Goal: Transaction & Acquisition: Purchase product/service

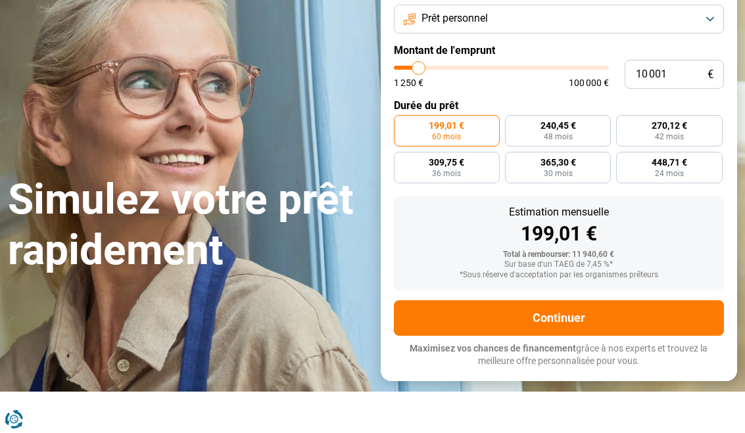
scroll to position [120, 0]
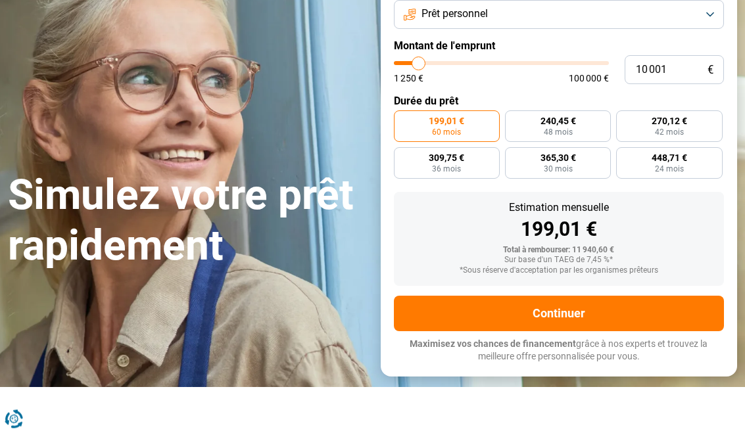
type input "10000"
radio input "true"
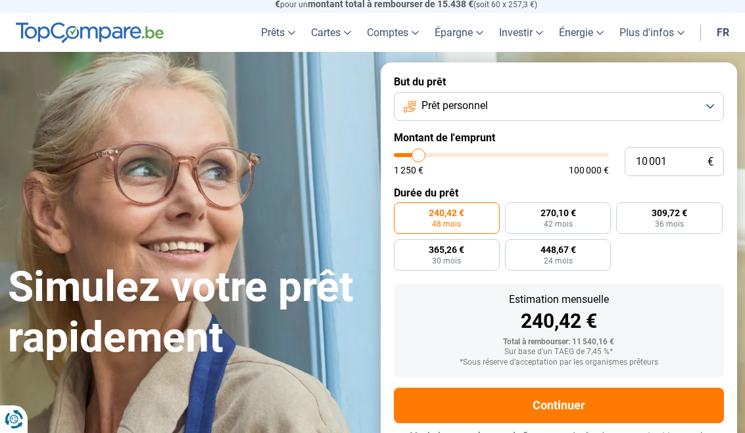
scroll to position [21, 0]
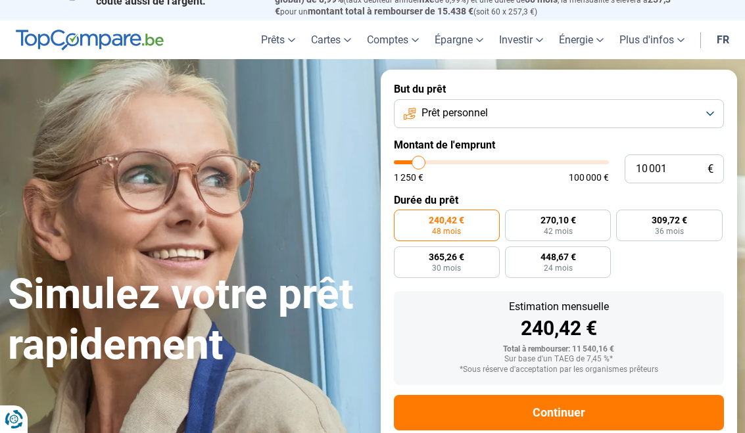
type input "11 000"
type input "11000"
type input "12 250"
type input "12250"
type input "13 500"
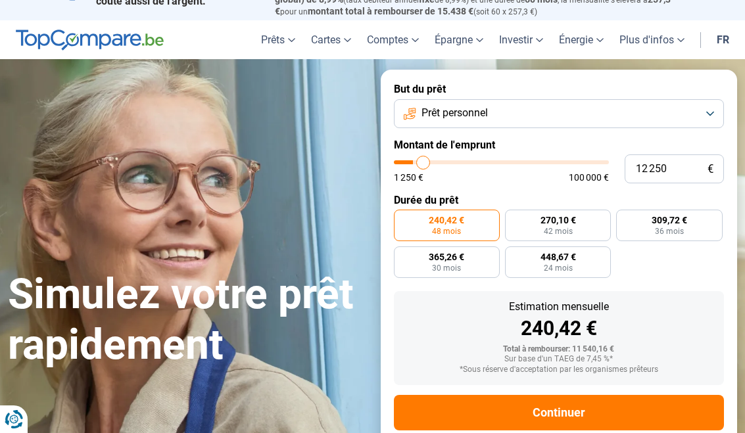
type input "13500"
type input "15 000"
type input "15000"
type input "15 750"
type input "15750"
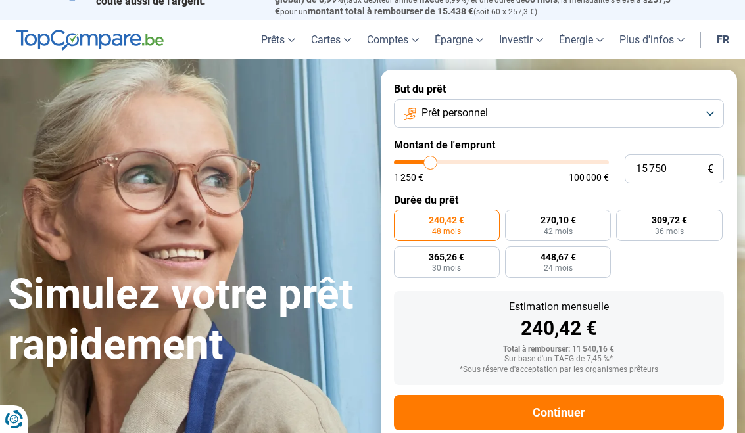
type input "16 500"
type input "16500"
type input "16 750"
type input "16750"
type input "17 250"
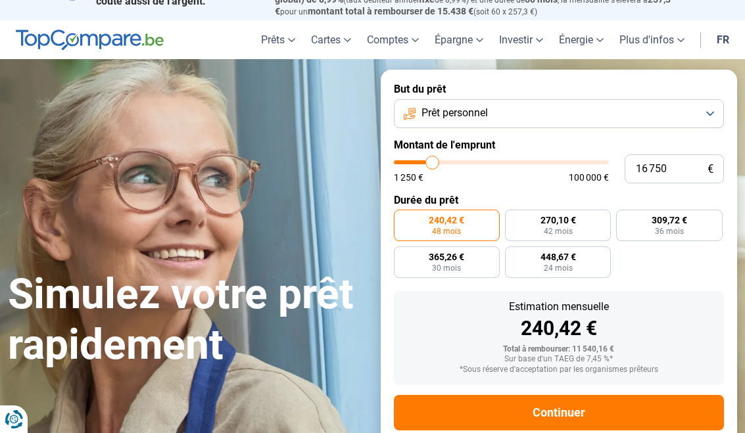
type input "17250"
type input "17 750"
type input "17750"
type input "18 500"
type input "18500"
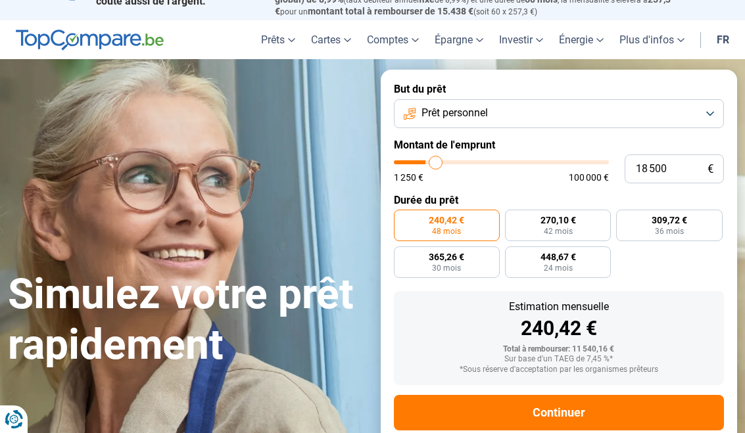
type input "19 000"
type input "19000"
type input "19 750"
type input "19750"
type input "20 000"
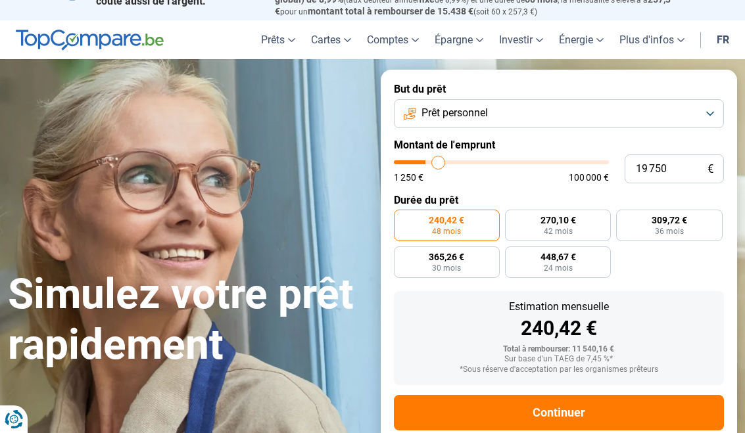
type input "20000"
type input "20 750"
type input "20750"
type input "21 250"
type input "21250"
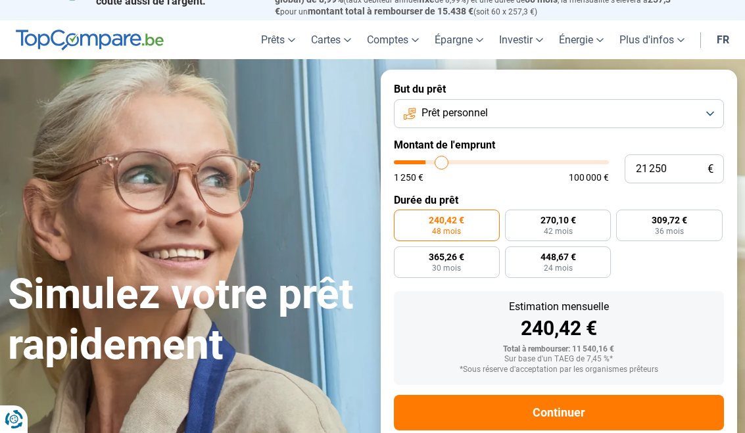
type input "22 000"
type input "22000"
type input "23 000"
type input "23000"
type input "24 000"
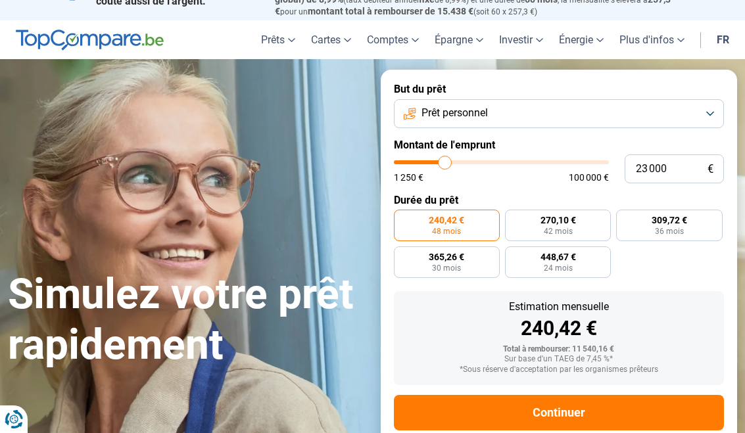
type input "24000"
type input "25 000"
type input "25000"
type input "26 000"
type input "26000"
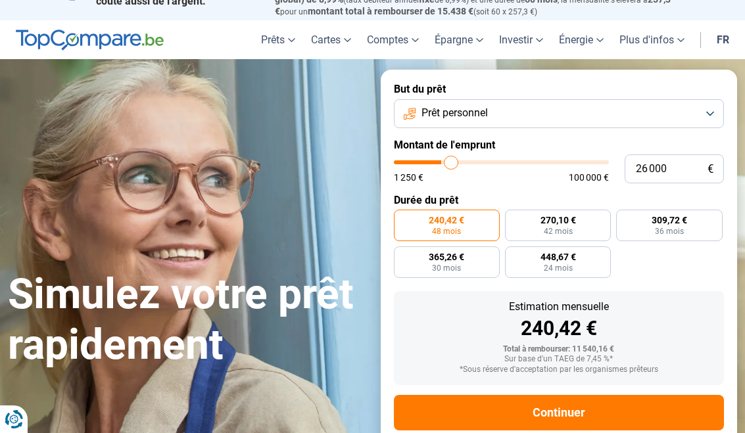
type input "26 750"
type input "26750"
type input "27 750"
type input "27750"
type input "28 750"
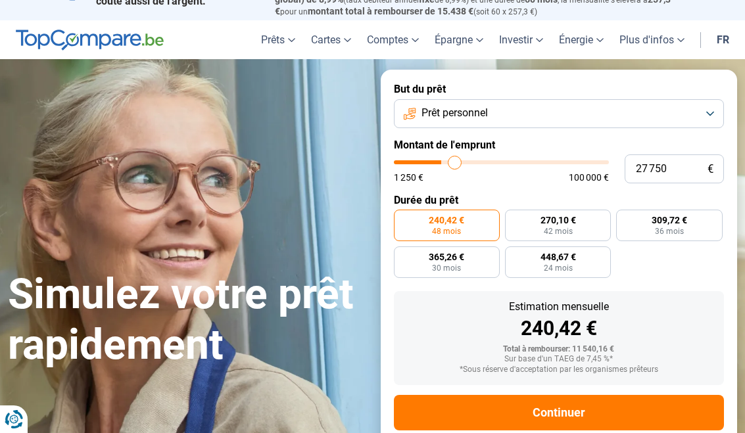
type input "28750"
type input "29 750"
type input "29750"
type input "30 500"
type input "30500"
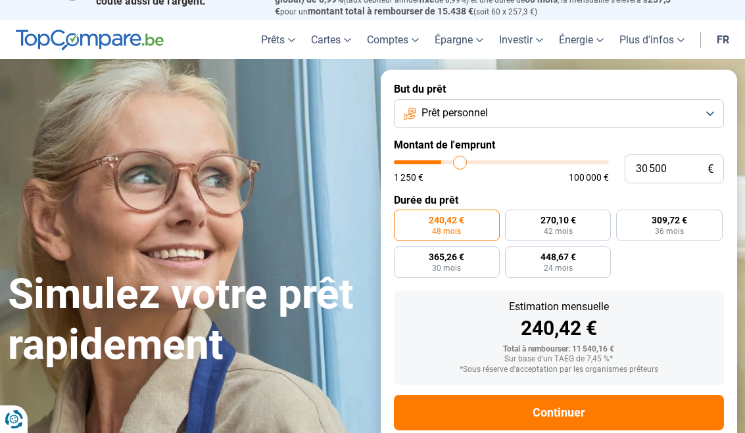
type input "31 500"
type input "31500"
type input "31 750"
type input "31750"
type input "32 000"
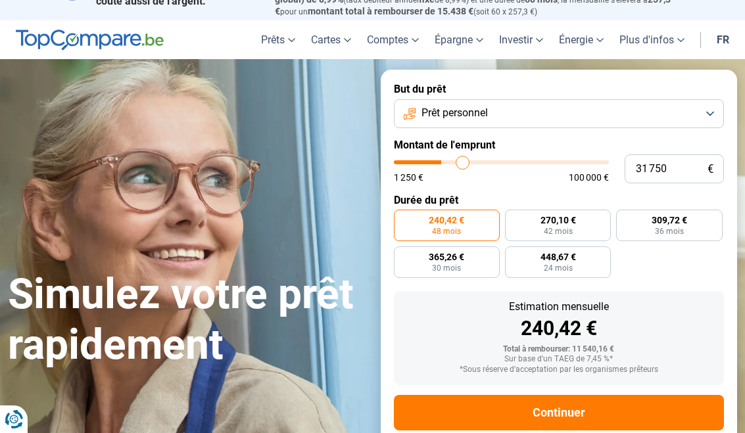
type input "32000"
type input "32 250"
type input "32250"
type input "33 000"
type input "33000"
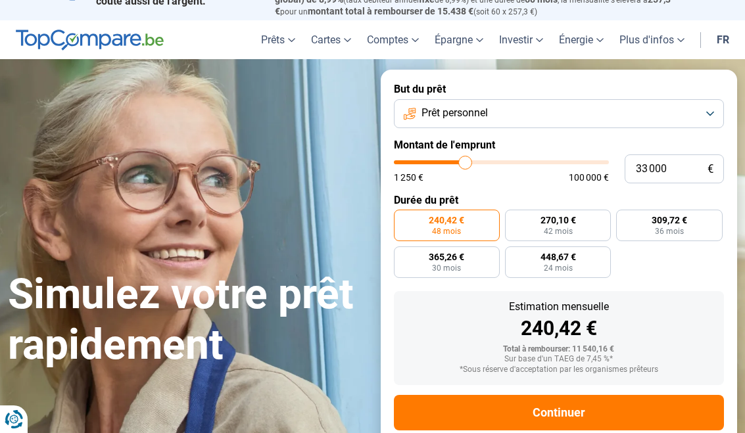
type input "33 750"
type input "33750"
type input "34 000"
type input "34000"
type input "34 250"
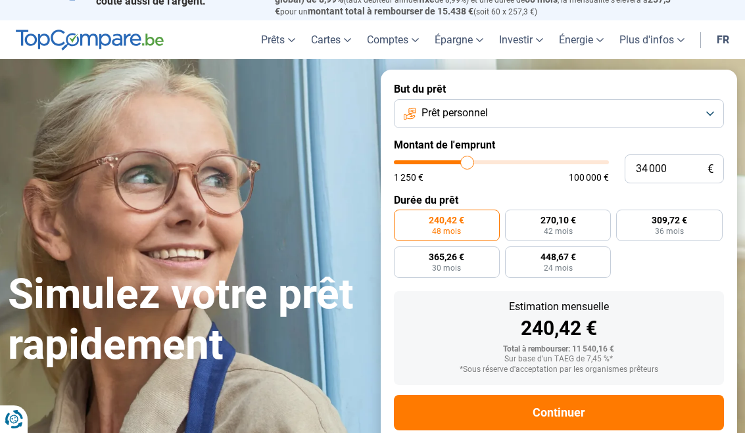
type input "34250"
type input "34 750"
type input "34750"
type input "35 000"
type input "35000"
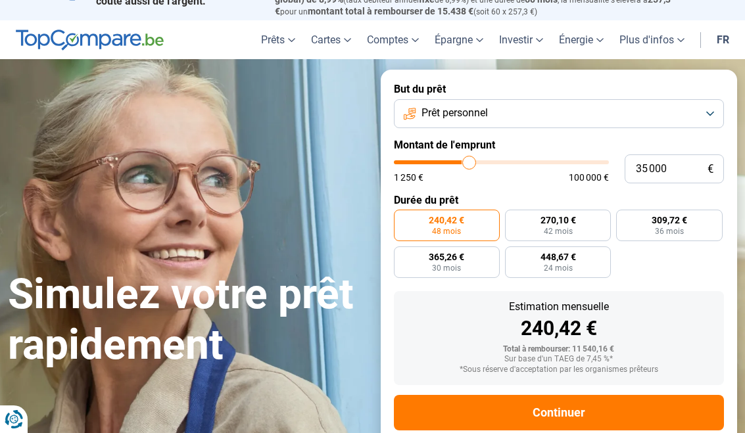
type input "35 250"
type input "35250"
type input "35 500"
type input "35500"
type input "36 000"
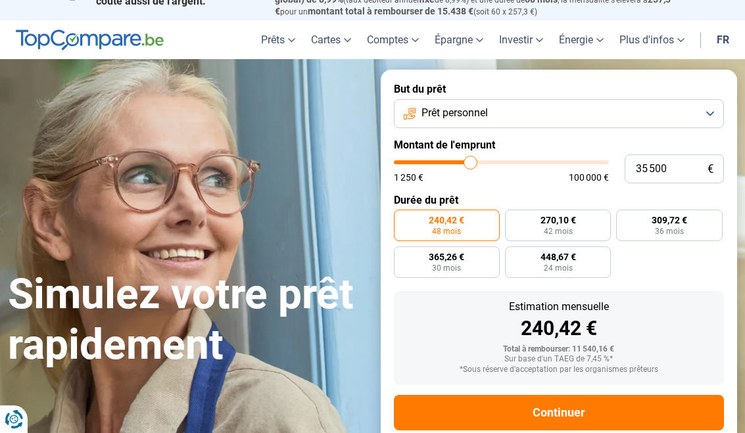
type input "36000"
type input "36 250"
type input "36250"
type input "36 000"
type input "36000"
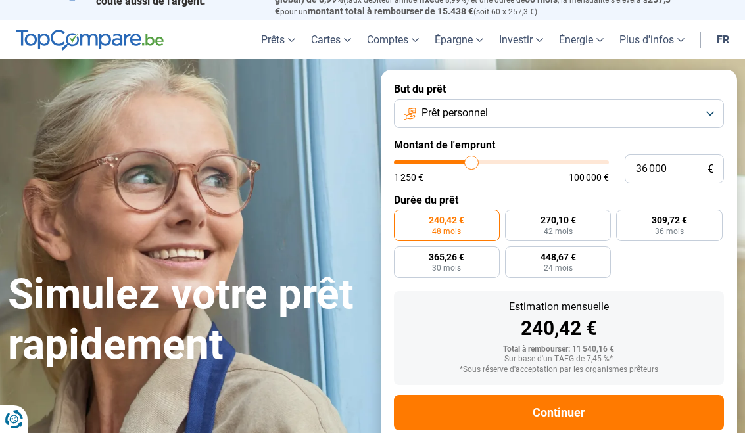
type input "35 250"
type input "35250"
type input "34 750"
type input "34750"
type input "34 000"
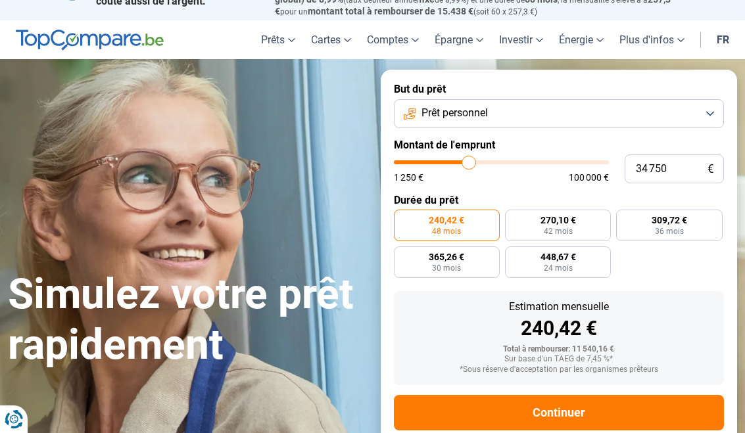
type input "34000"
type input "33 250"
type input "33250"
type input "32 750"
type input "32750"
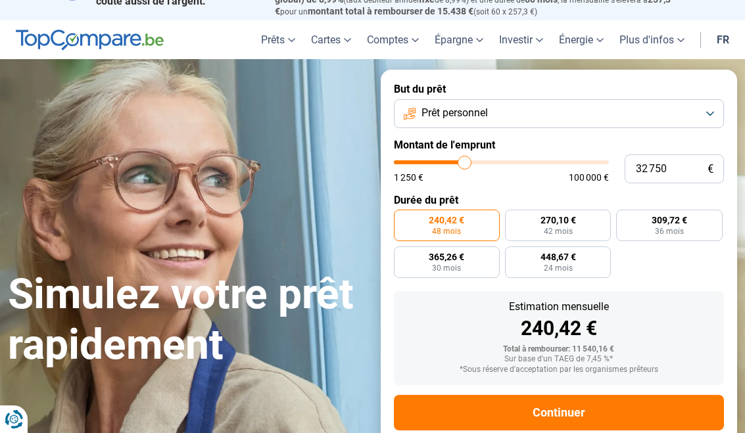
type input "32 250"
type input "32250"
type input "31 750"
type input "31750"
type input "31 500"
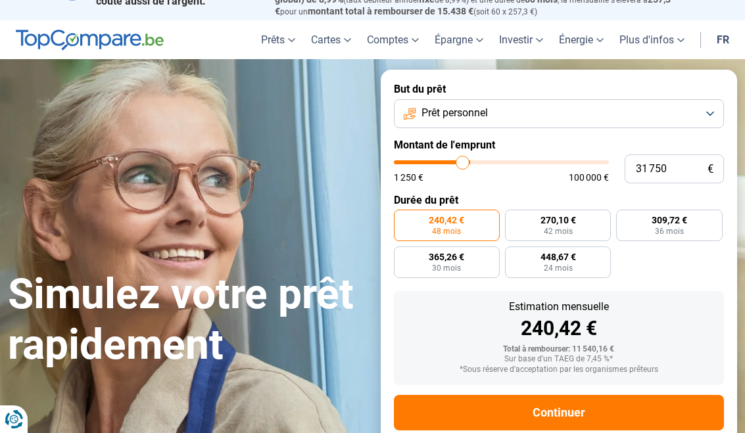
type input "31500"
type input "30 750"
type input "30750"
type input "30 500"
type input "30500"
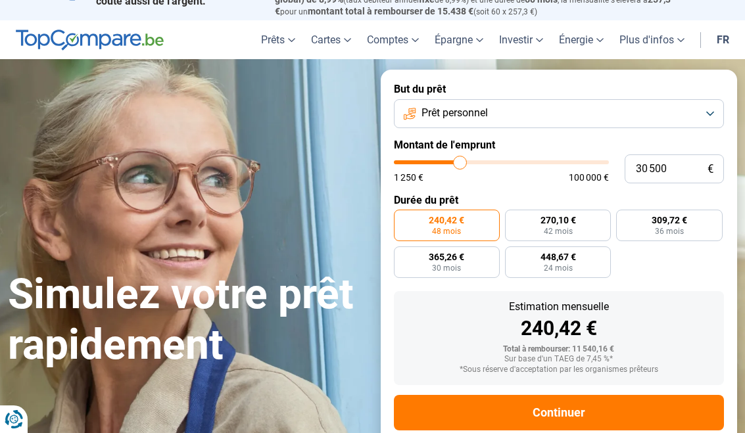
type input "29 750"
type input "29750"
type input "29 500"
type input "29500"
type input "29 250"
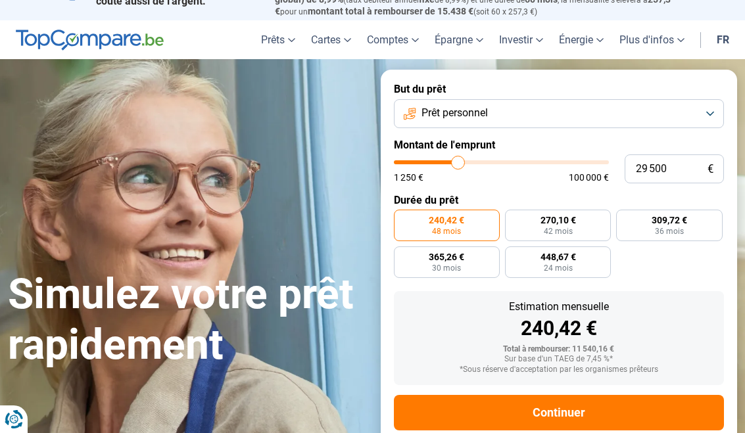
type input "29250"
type input "28 750"
type input "28750"
type input "28 500"
type input "28500"
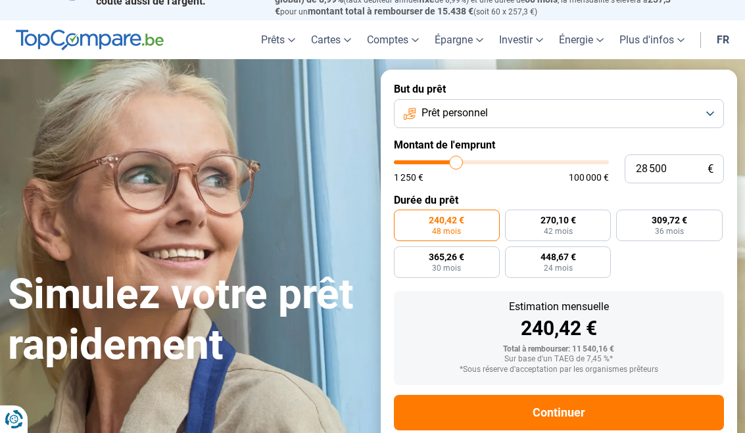
type input "28 250"
type input "28250"
type input "27 750"
type input "27750"
type input "27 500"
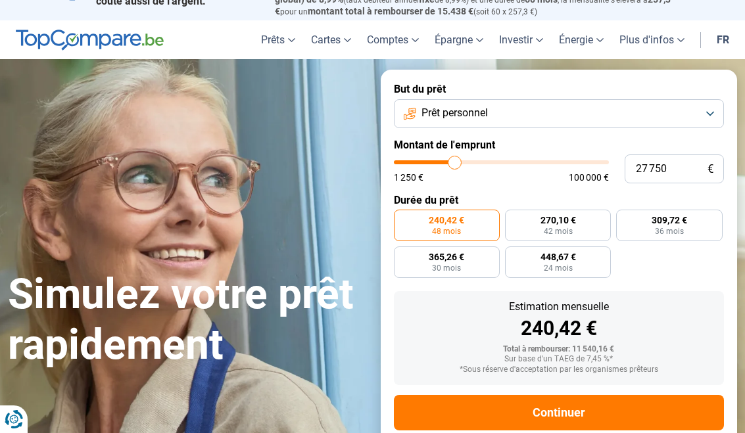
type input "27500"
type input "27 250"
type input "27250"
type input "26 750"
type input "26750"
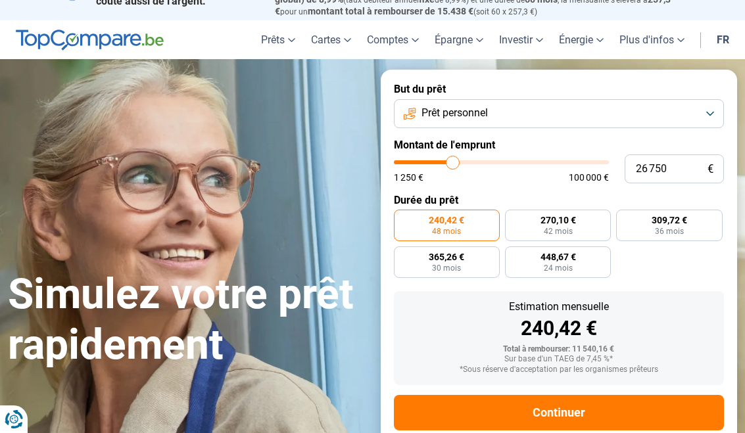
type input "26 500"
type input "26500"
type input "26 250"
type input "26250"
type input "26 000"
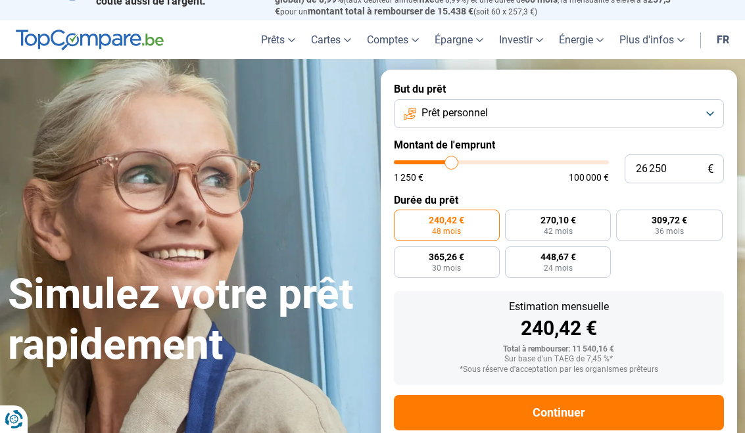
type input "26000"
type input "25 500"
type input "25500"
type input "25 250"
type input "25250"
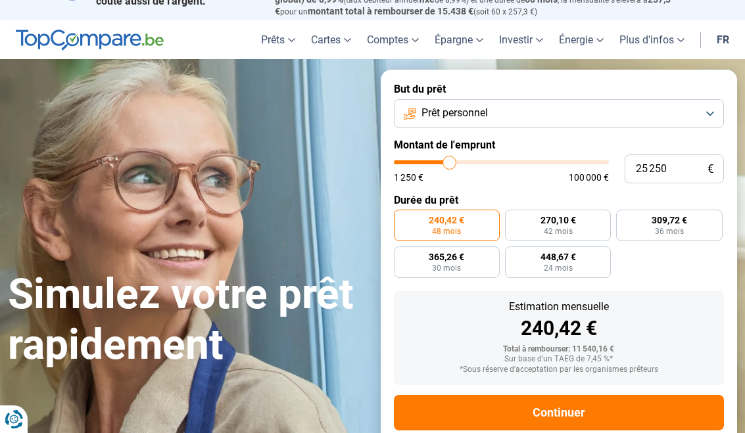
type input "25 000"
type input "25000"
type input "24 500"
type input "24500"
type input "24 250"
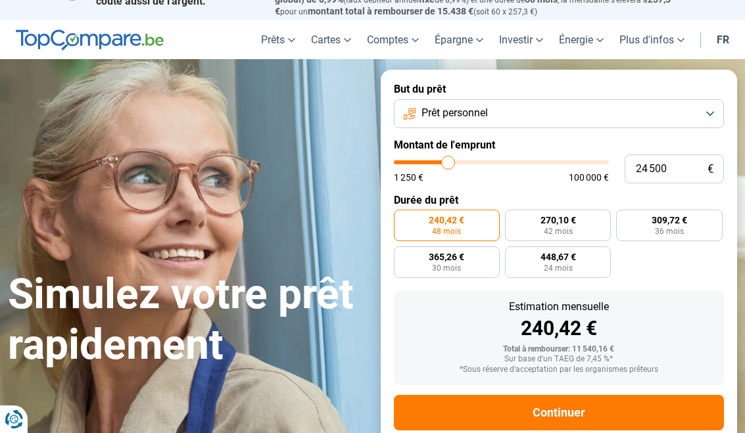
type input "24250"
type input "24 000"
type input "24000"
type input "23 750"
type input "23750"
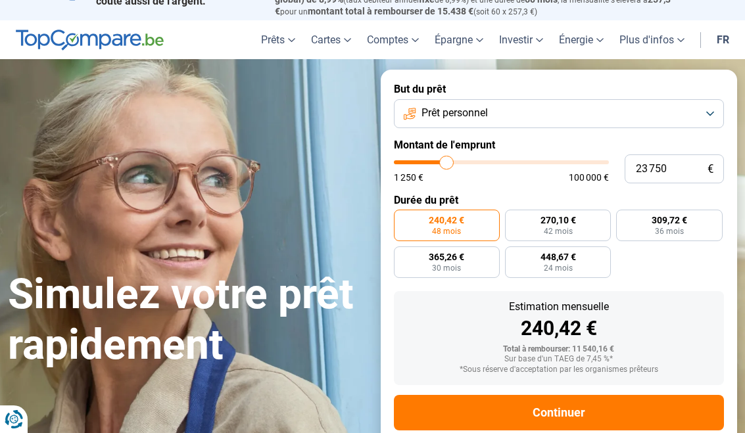
type input "23 250"
type input "23250"
type input "23 000"
type input "23000"
type input "22 750"
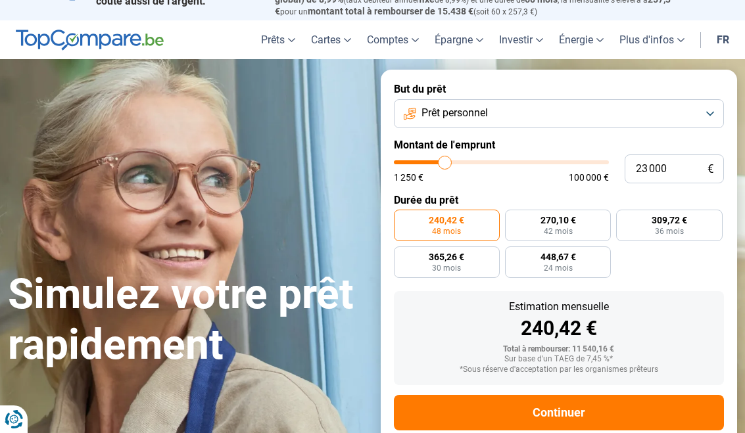
type input "22750"
type input "22 250"
type input "22250"
type input "22 000"
type input "22000"
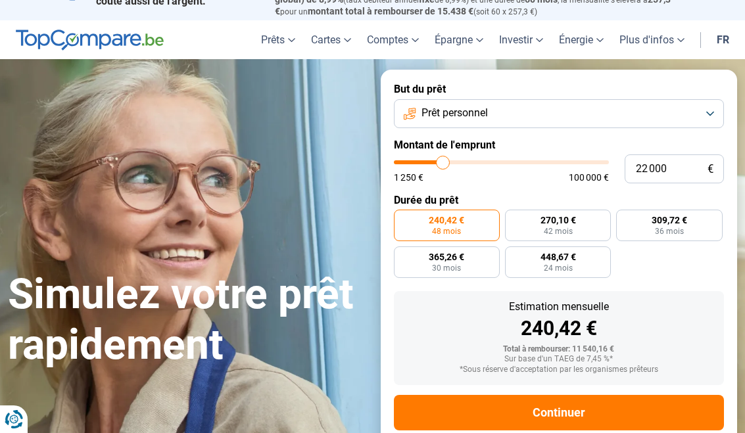
type input "21 750"
type input "21750"
type input "21 250"
type input "21250"
type input "21 000"
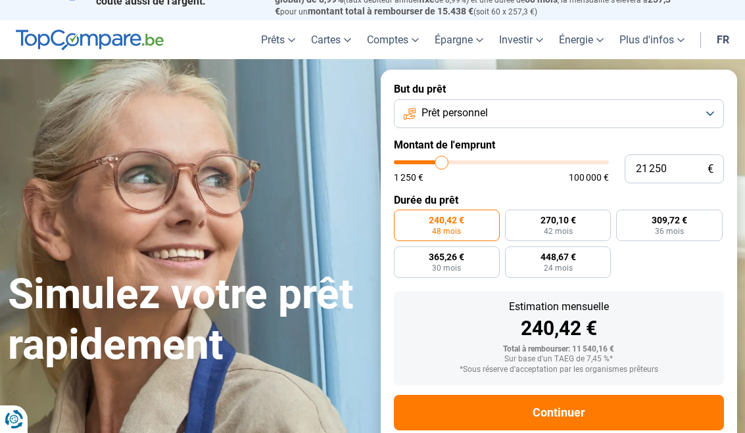
type input "21000"
type input "20 750"
type input "20750"
type input "20 500"
type input "20500"
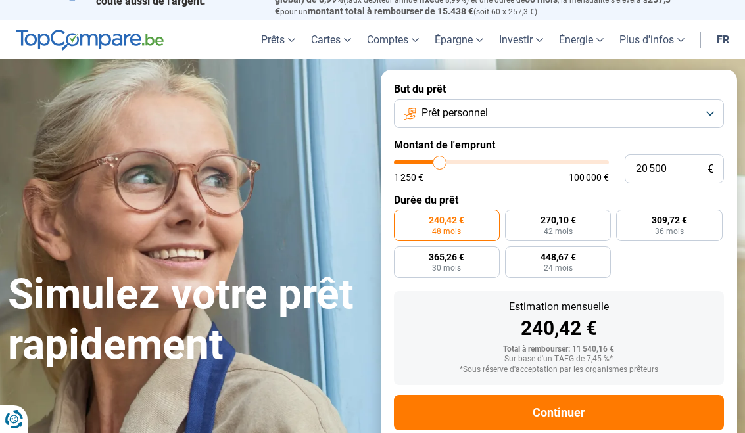
type input "20 000"
type input "20000"
type input "19 750"
type input "19750"
type input "19 500"
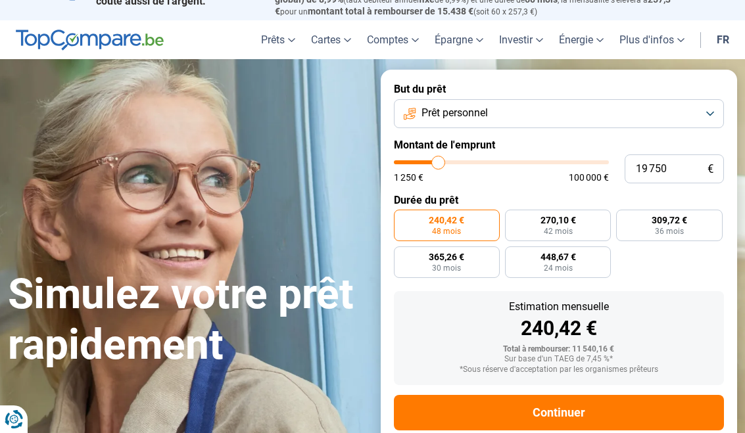
type input "19500"
type input "19 000"
type input "19000"
type input "18 750"
type input "18750"
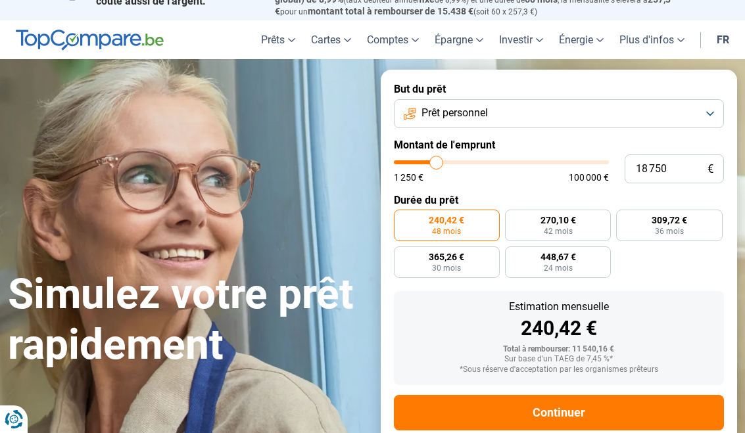
type input "18 500"
type input "18500"
type input "18 000"
type input "18000"
type input "17 750"
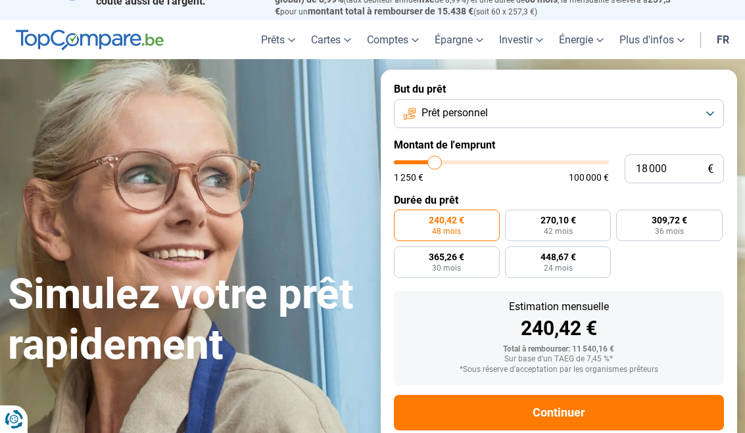
type input "17750"
type input "17 500"
type input "17500"
type input "17 250"
type input "17250"
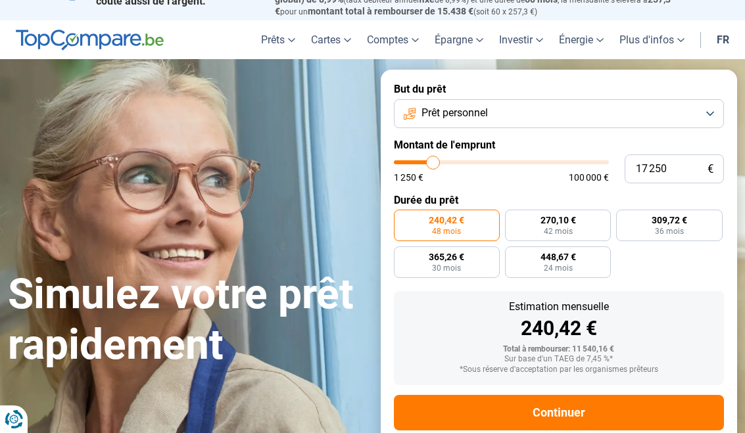
type input "16 750"
type input "16750"
type input "16 500"
type input "16500"
type input "16 250"
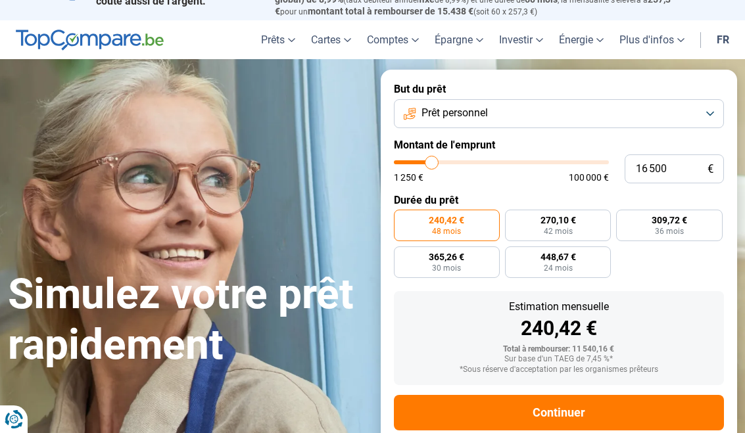
type input "16250"
type input "15 750"
type input "15750"
type input "15 500"
type input "15500"
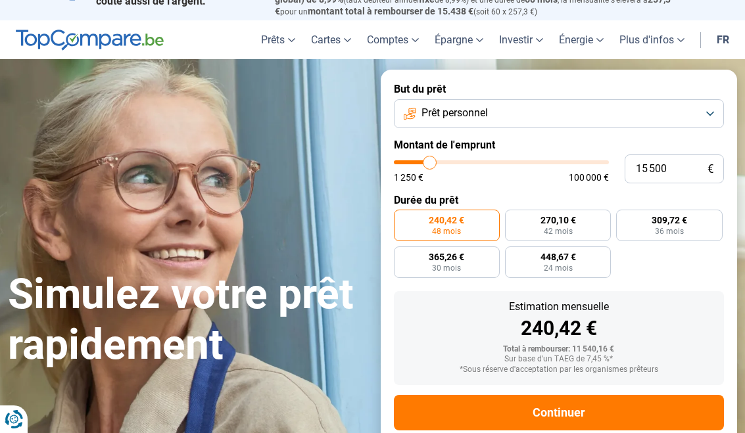
type input "15 250"
type input "15250"
type input "15 000"
type input "15000"
type input "14 500"
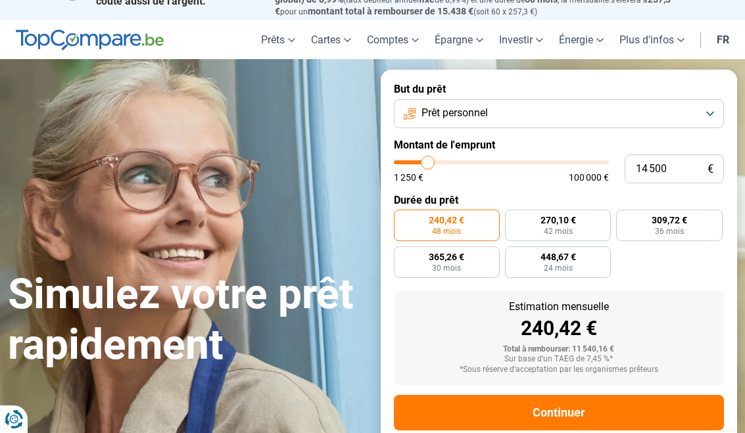
type input "14500"
radio input "false"
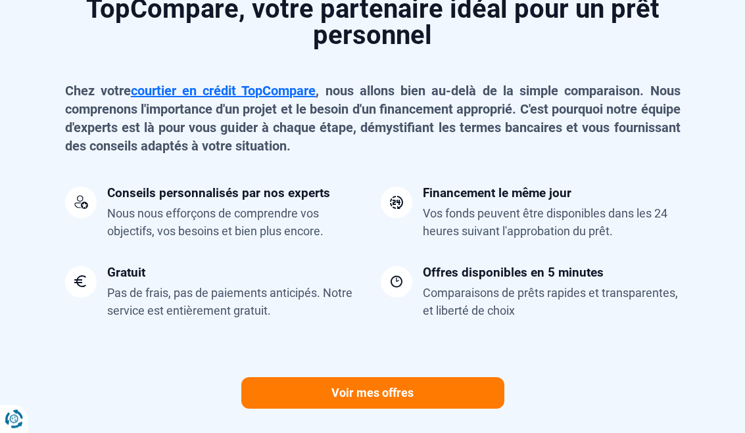
scroll to position [1112, 0]
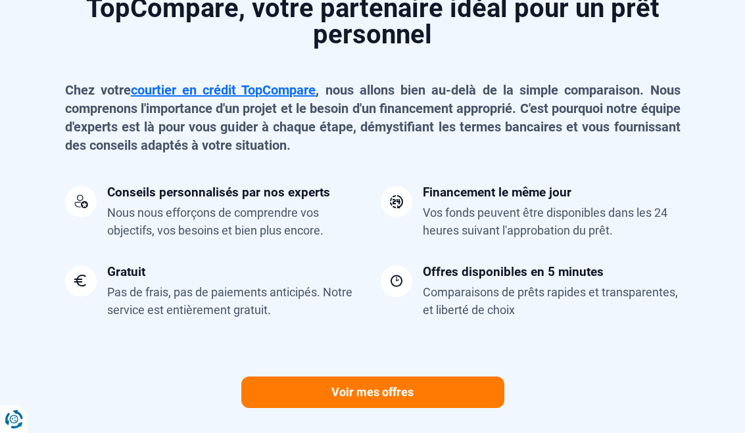
click at [459, 384] on link "Voir mes offres" at bounding box center [372, 393] width 263 height 32
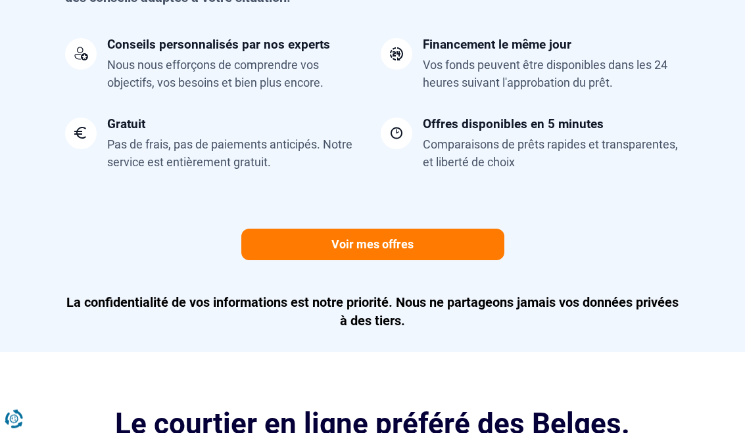
scroll to position [1261, 0]
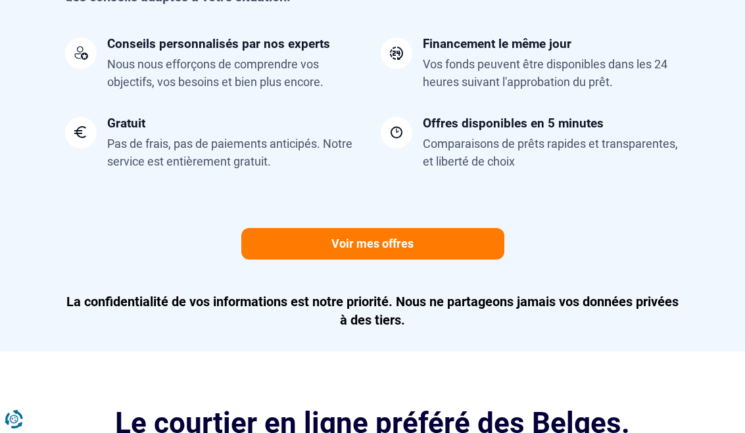
click at [457, 239] on link "Voir mes offres" at bounding box center [372, 244] width 263 height 32
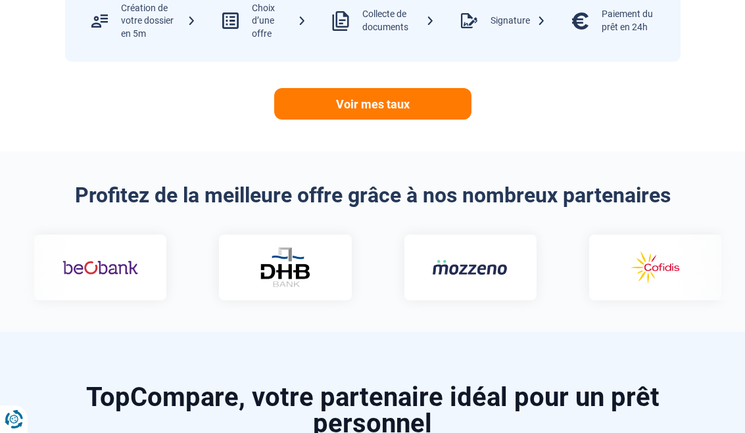
scroll to position [722, 0]
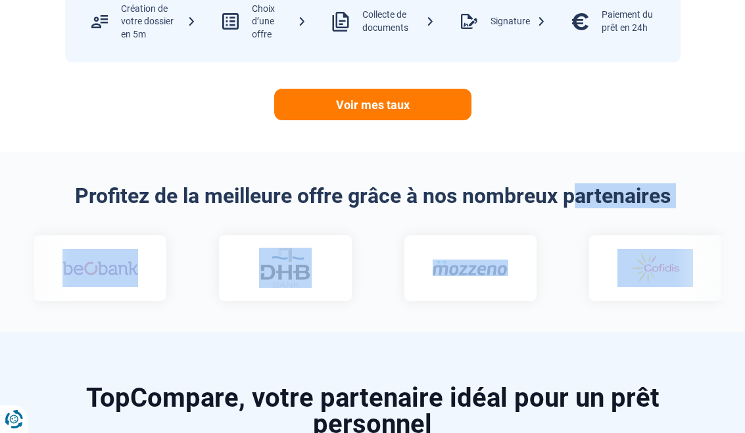
click at [383, 106] on link "Voir mes taux" at bounding box center [372, 105] width 197 height 32
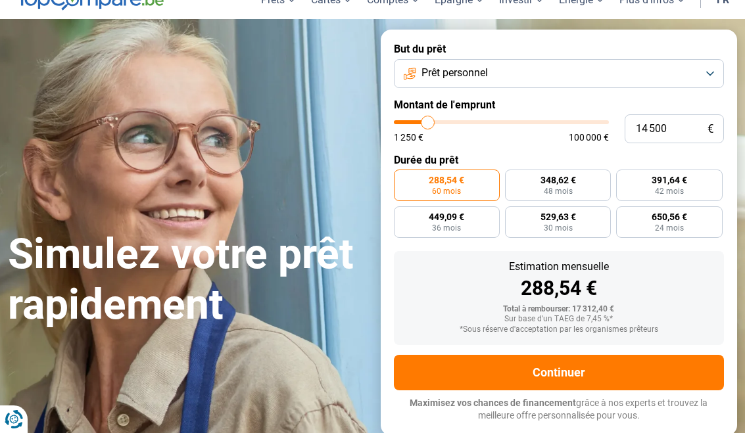
scroll to position [61, 0]
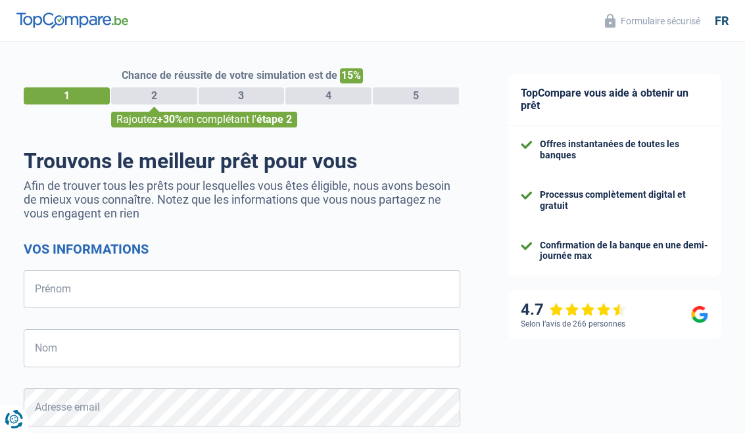
select select "32"
